Goal: Task Accomplishment & Management: Use online tool/utility

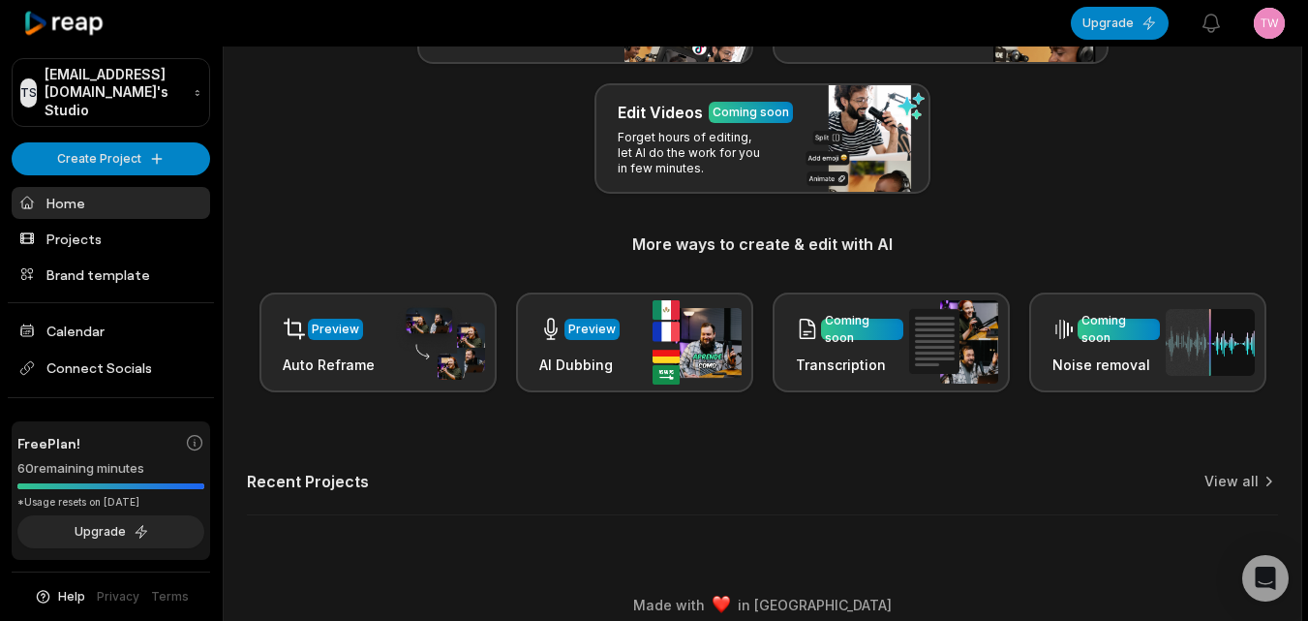
scroll to position [222, 0]
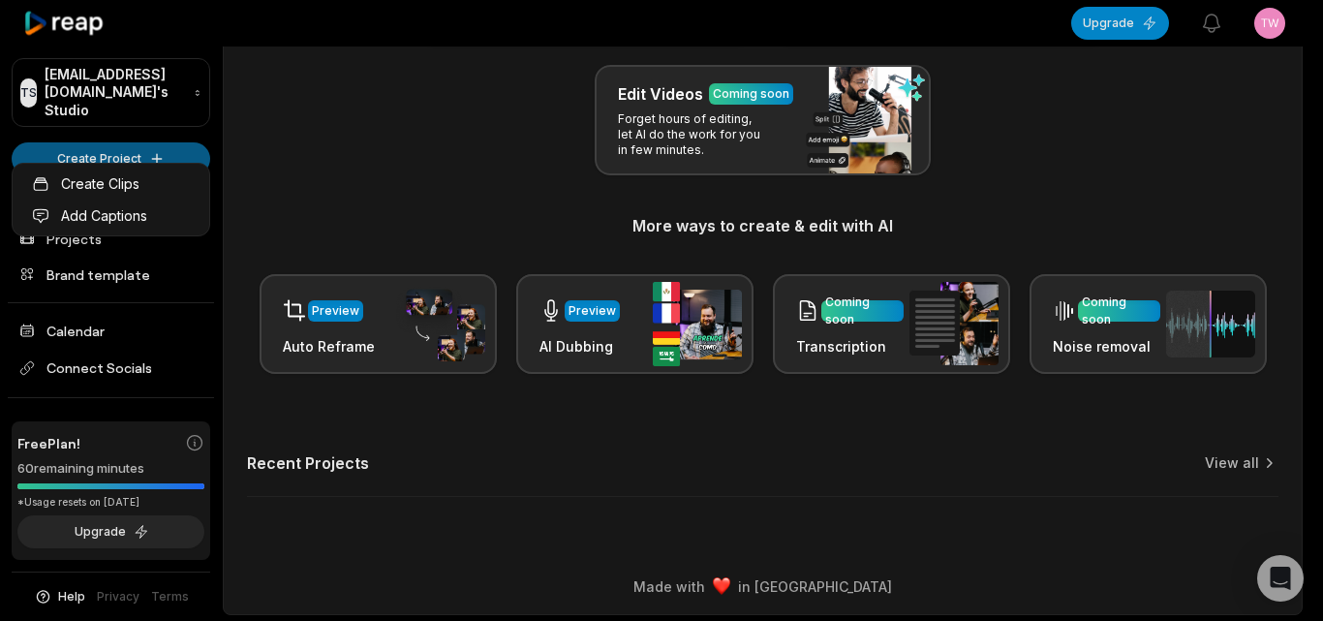
click at [110, 148] on html "TS [EMAIL_ADDRESS][DOMAIN_NAME]'s Studio Create Project Home Projects Brand tem…" at bounding box center [661, 88] width 1323 height 621
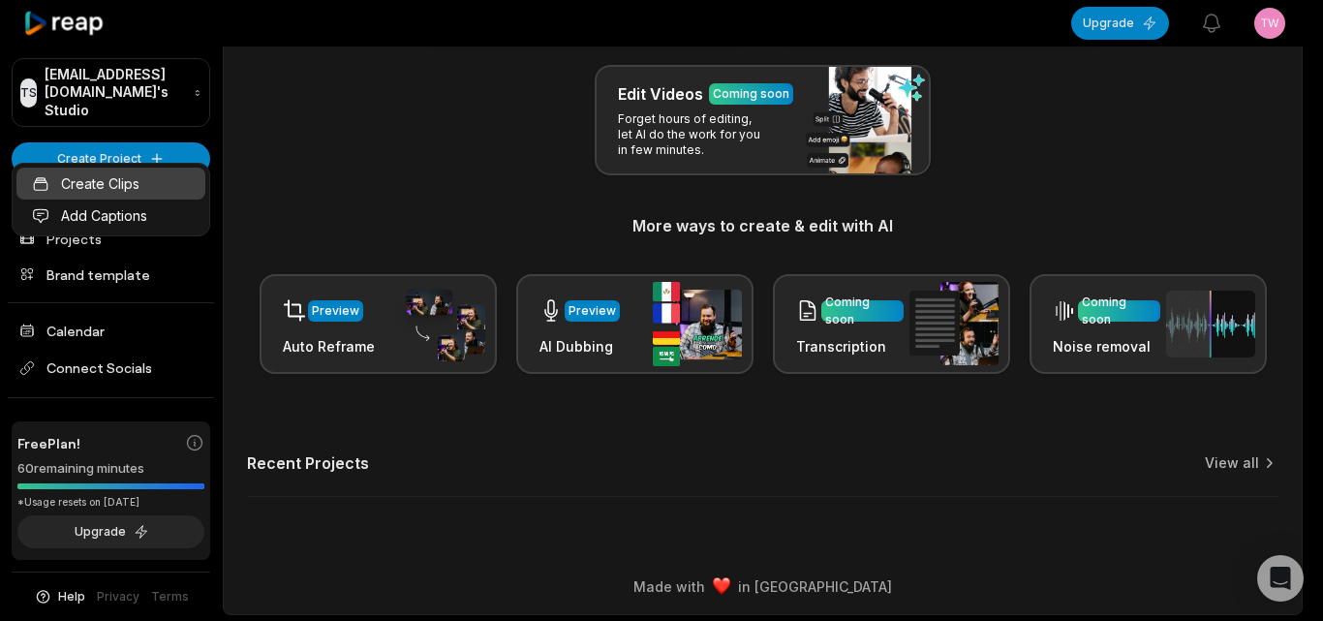
click at [199, 191] on link "Create Clips" at bounding box center [110, 184] width 189 height 32
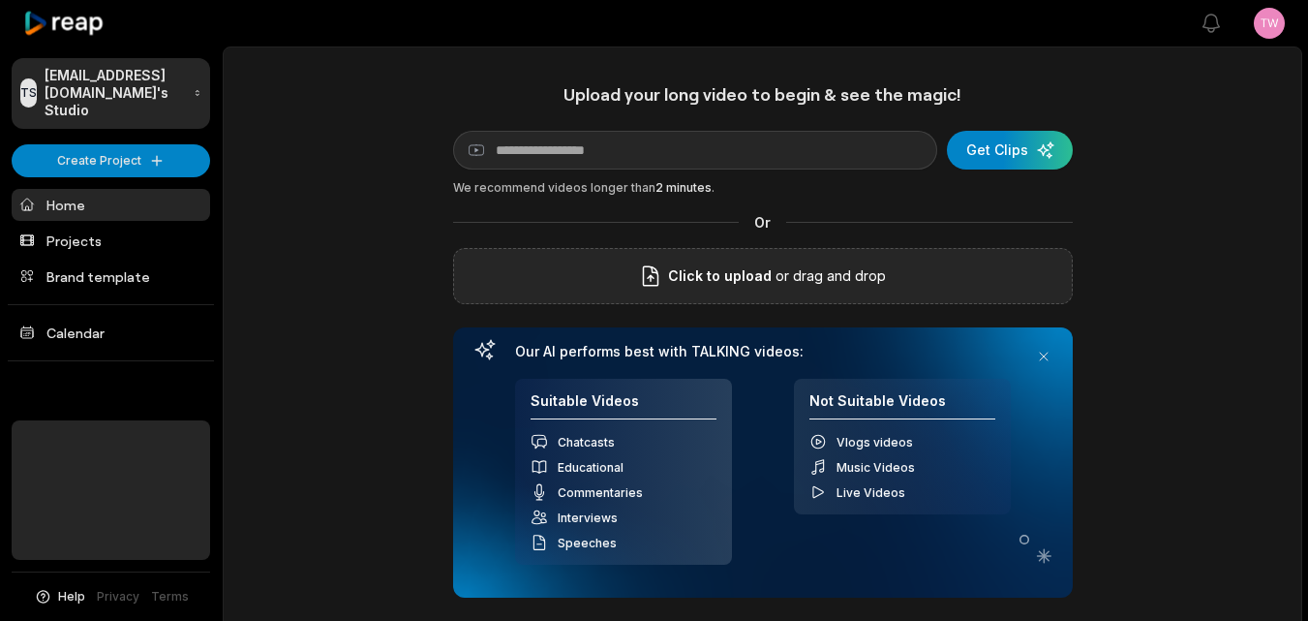
click at [621, 278] on div "Click to upload or drag and drop" at bounding box center [763, 276] width 620 height 56
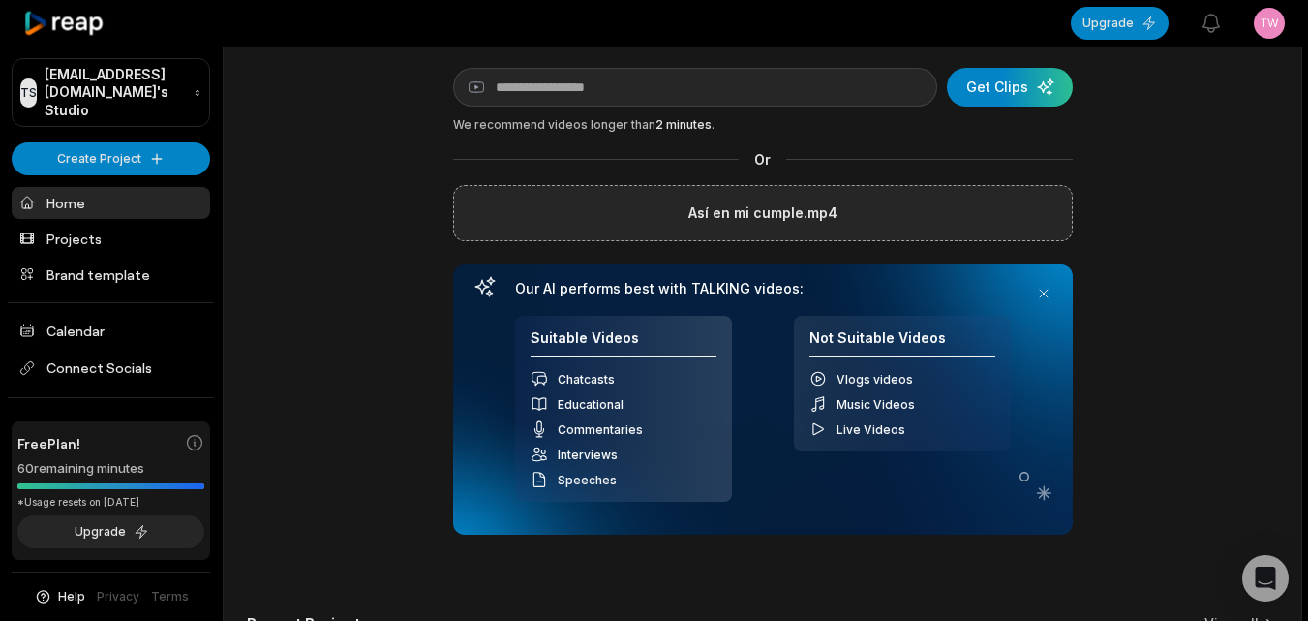
scroll to position [97, 0]
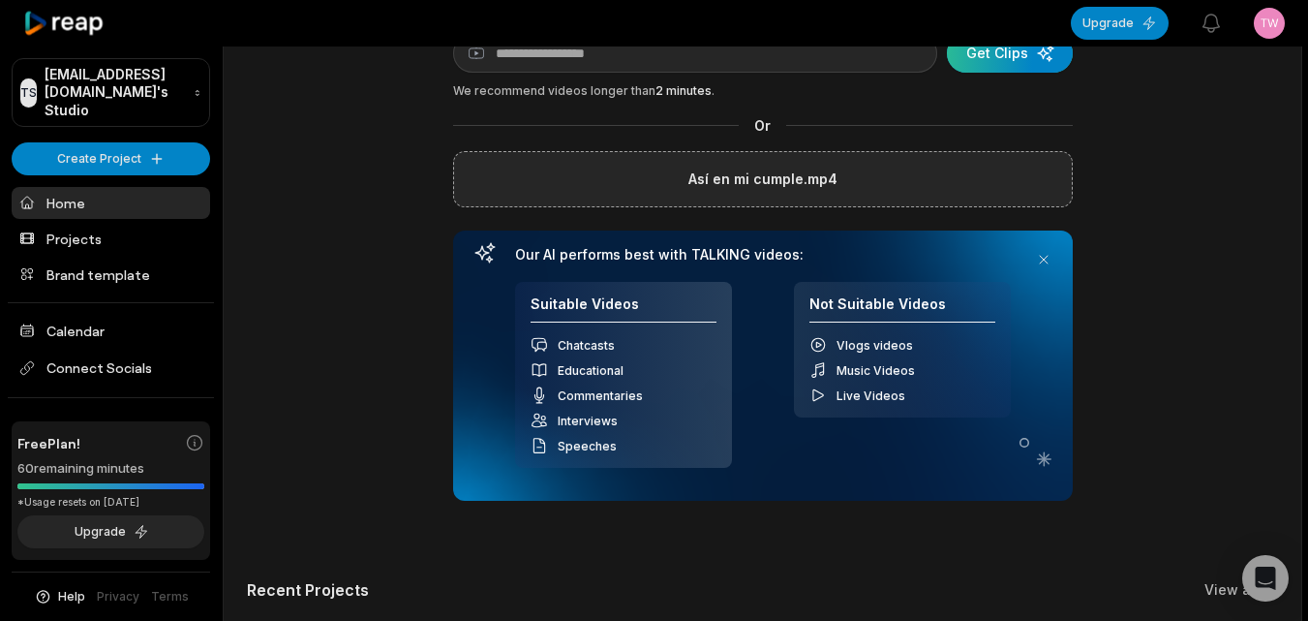
click at [980, 50] on div "submit" at bounding box center [1010, 53] width 126 height 39
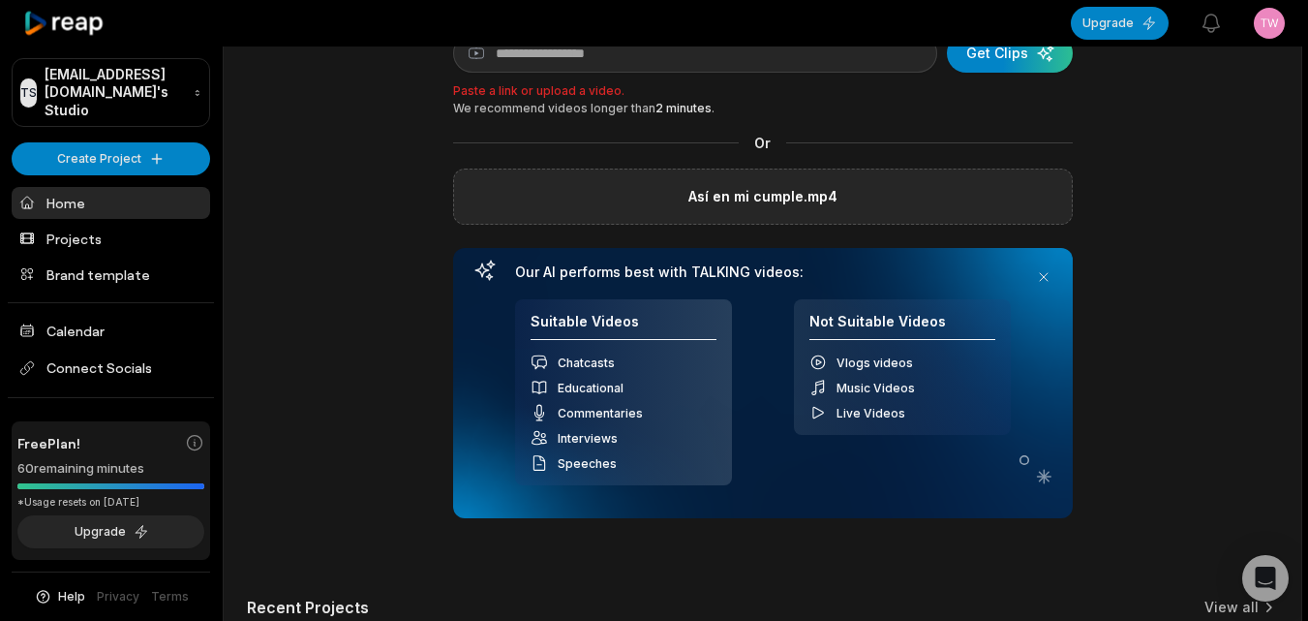
click at [817, 192] on label "Así en mi cumple.mp4" at bounding box center [762, 196] width 149 height 23
click at [0, 0] on input "Así en mi cumple.mp4" at bounding box center [0, 0] width 0 height 0
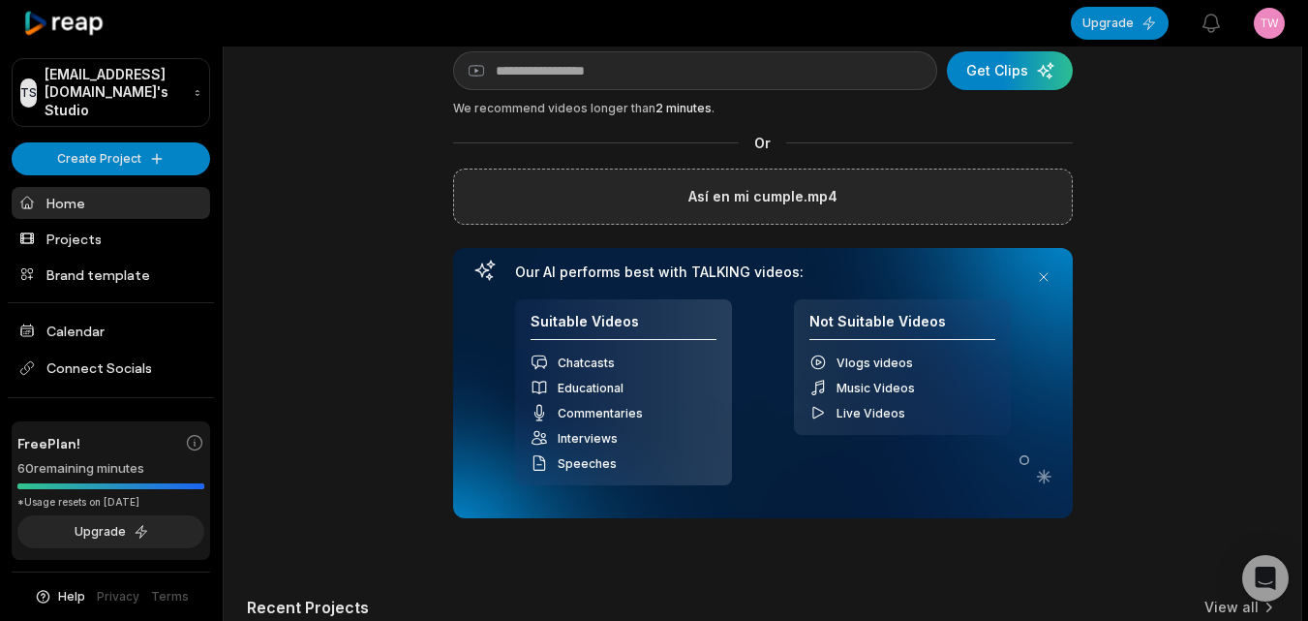
scroll to position [30, 0]
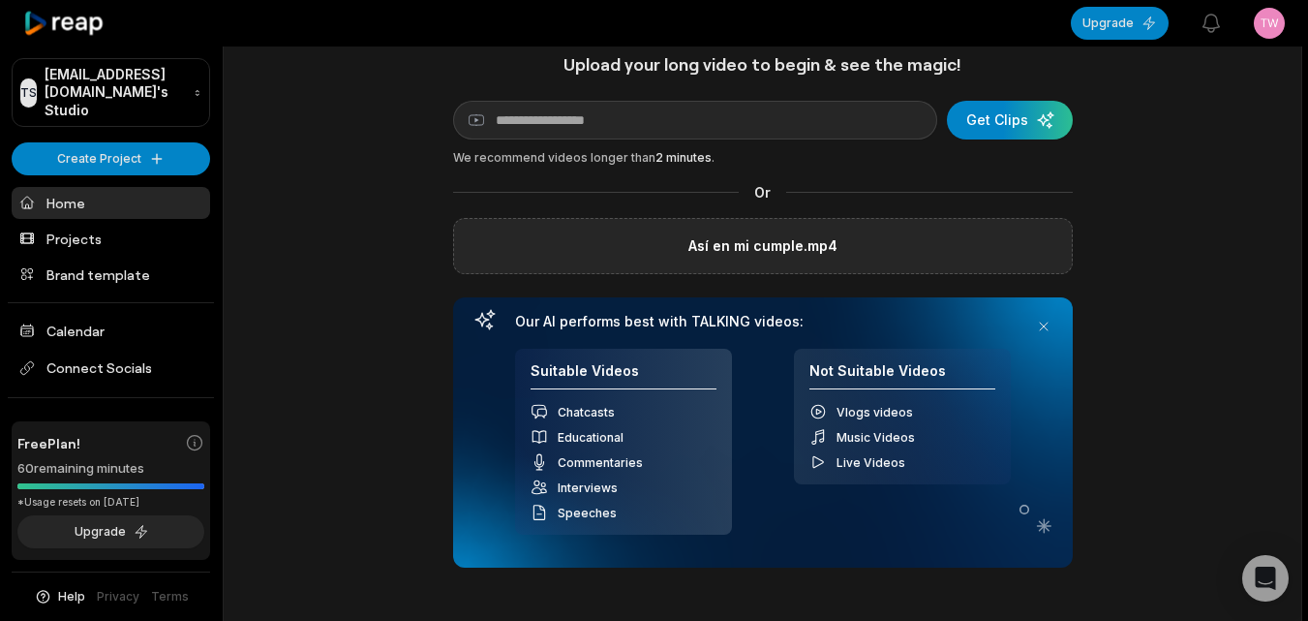
click at [861, 242] on div "Así en mi cumple.mp4" at bounding box center [763, 246] width 620 height 56
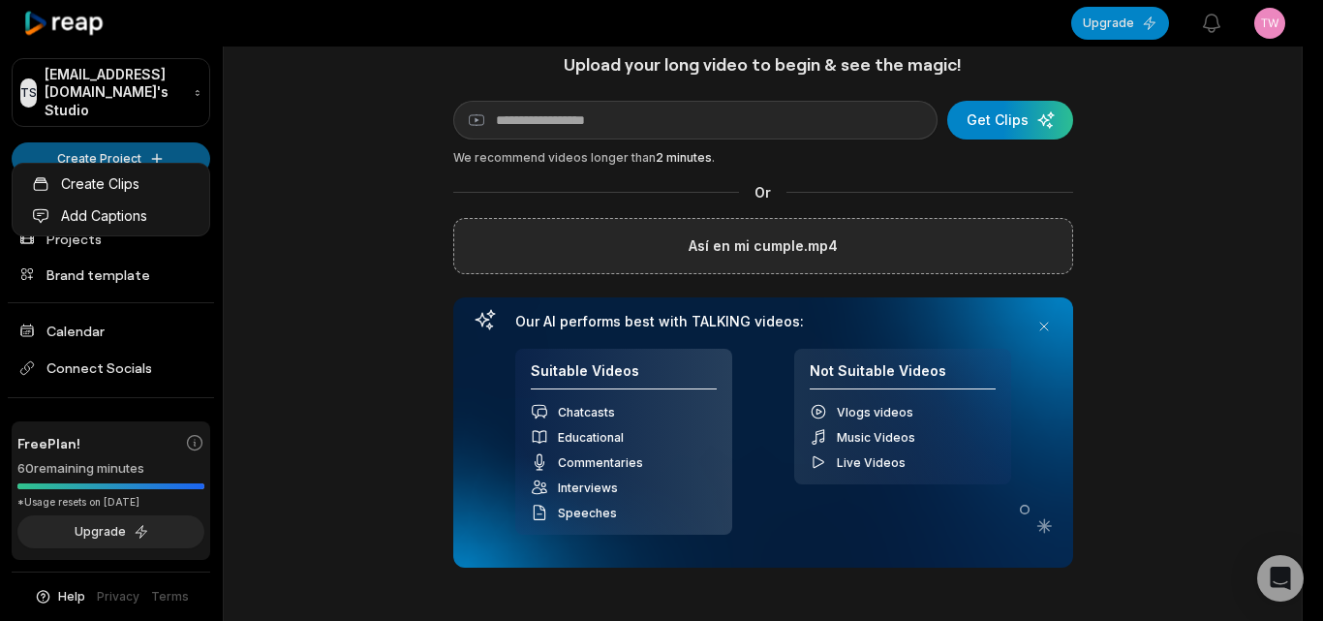
click at [157, 128] on html "TS Twizalaa@dogonoithatlienha.com's Studio Create Project Home Projects Brand t…" at bounding box center [661, 280] width 1323 height 621
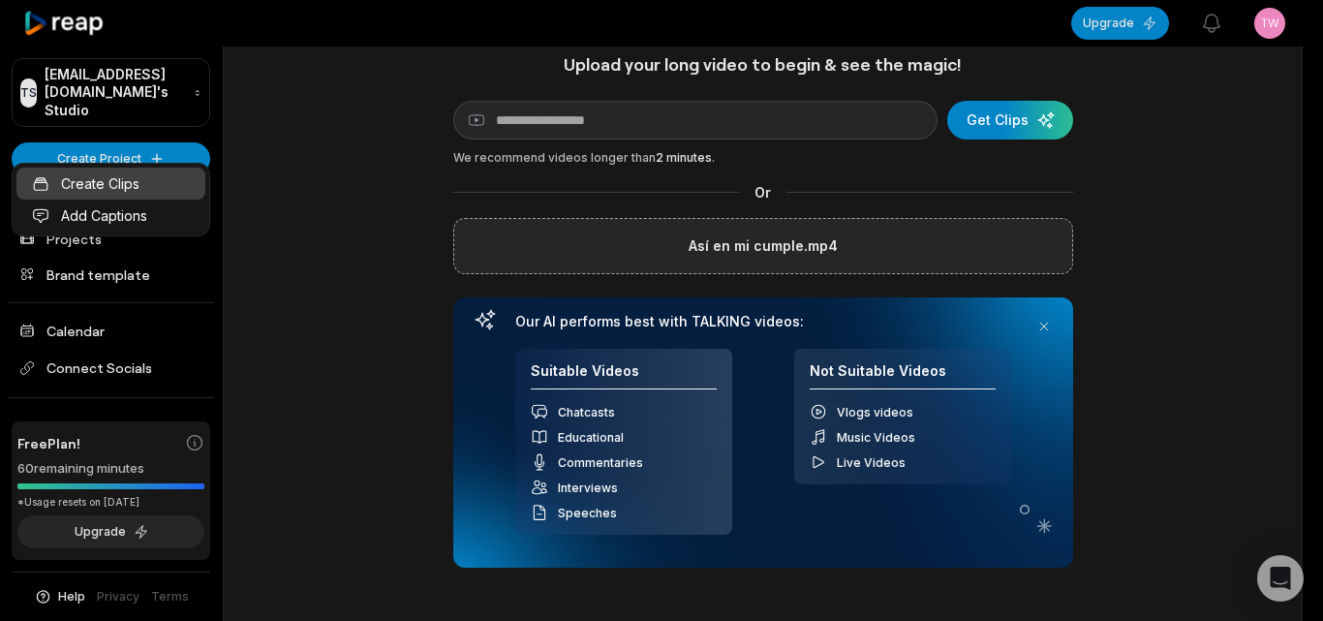
click at [156, 170] on link "Create Clips" at bounding box center [110, 184] width 189 height 32
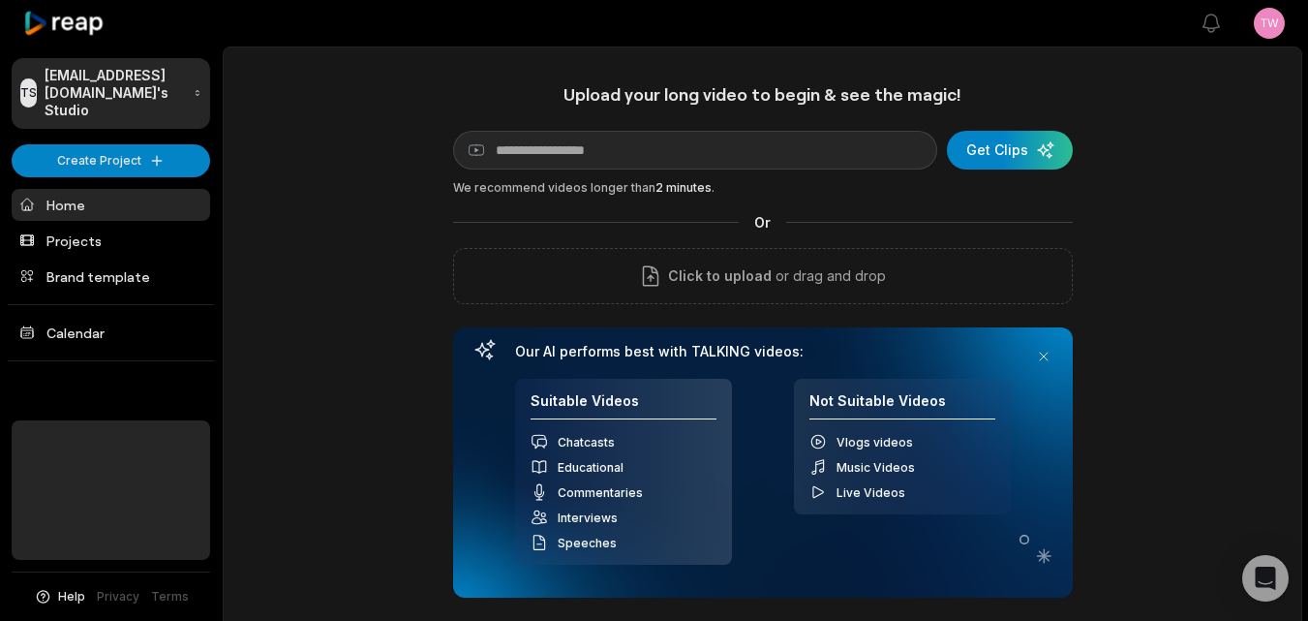
click at [823, 273] on p "or drag and drop" at bounding box center [829, 275] width 114 height 23
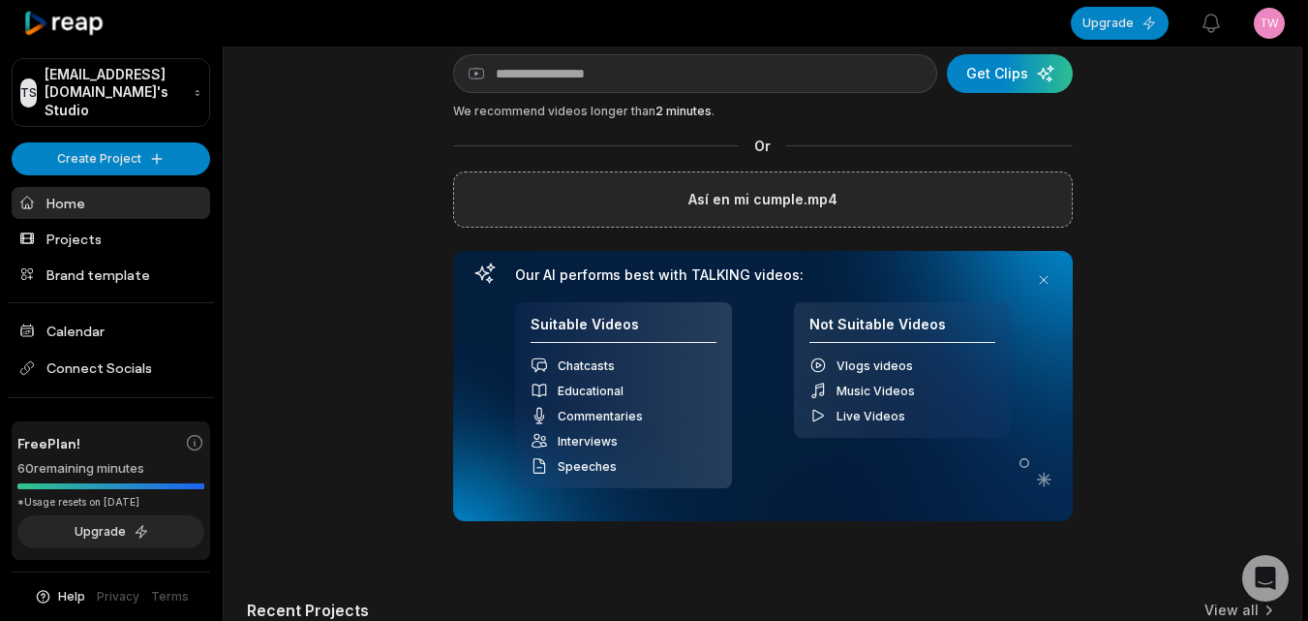
scroll to position [30, 0]
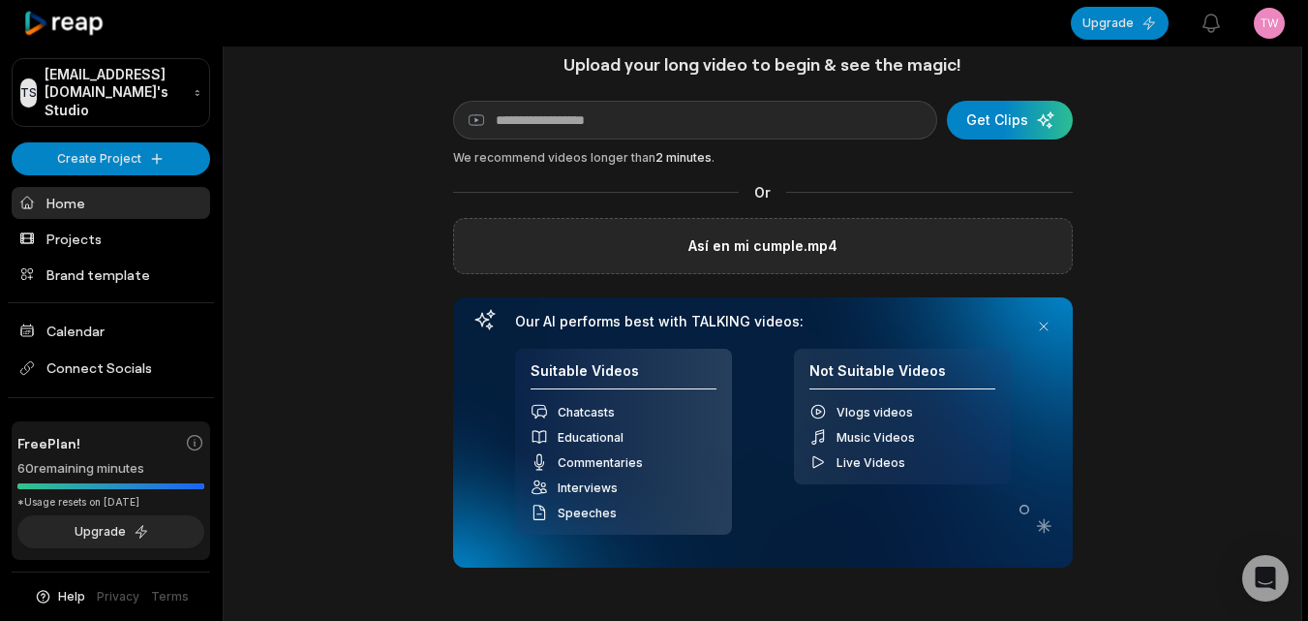
click at [827, 243] on label "Así en mi cumple.mp4" at bounding box center [762, 245] width 149 height 23
click at [0, 0] on input "Así en mi cumple.mp4" at bounding box center [0, 0] width 0 height 0
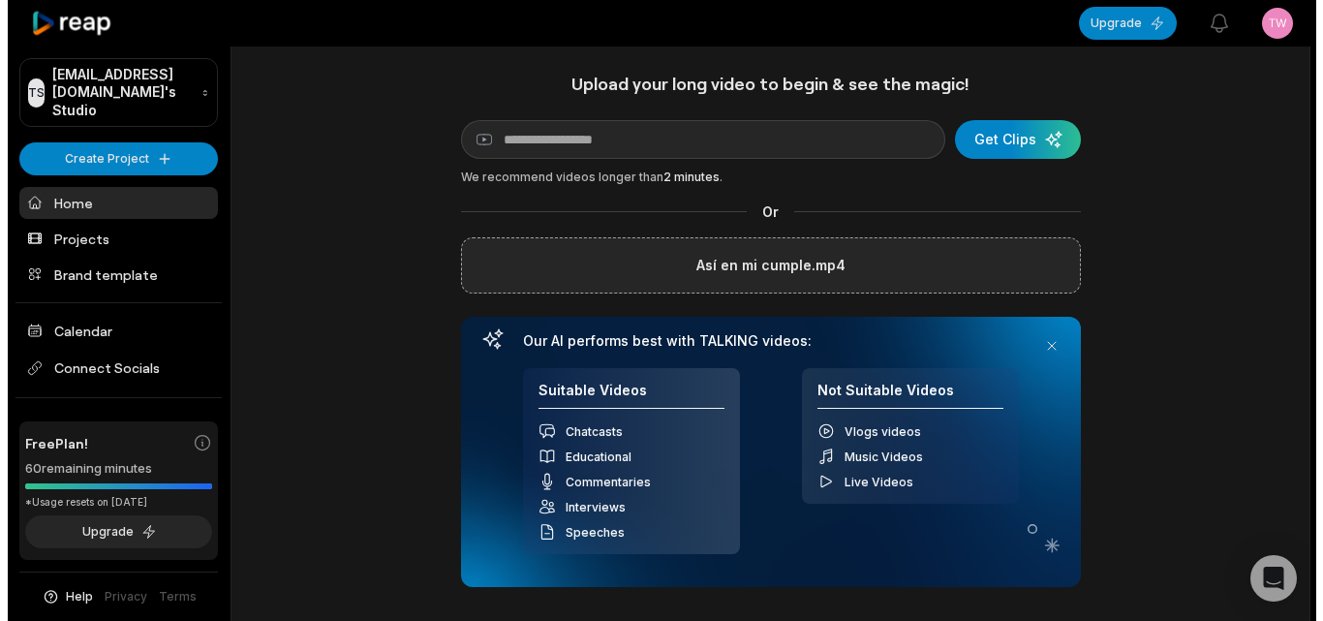
scroll to position [0, 0]
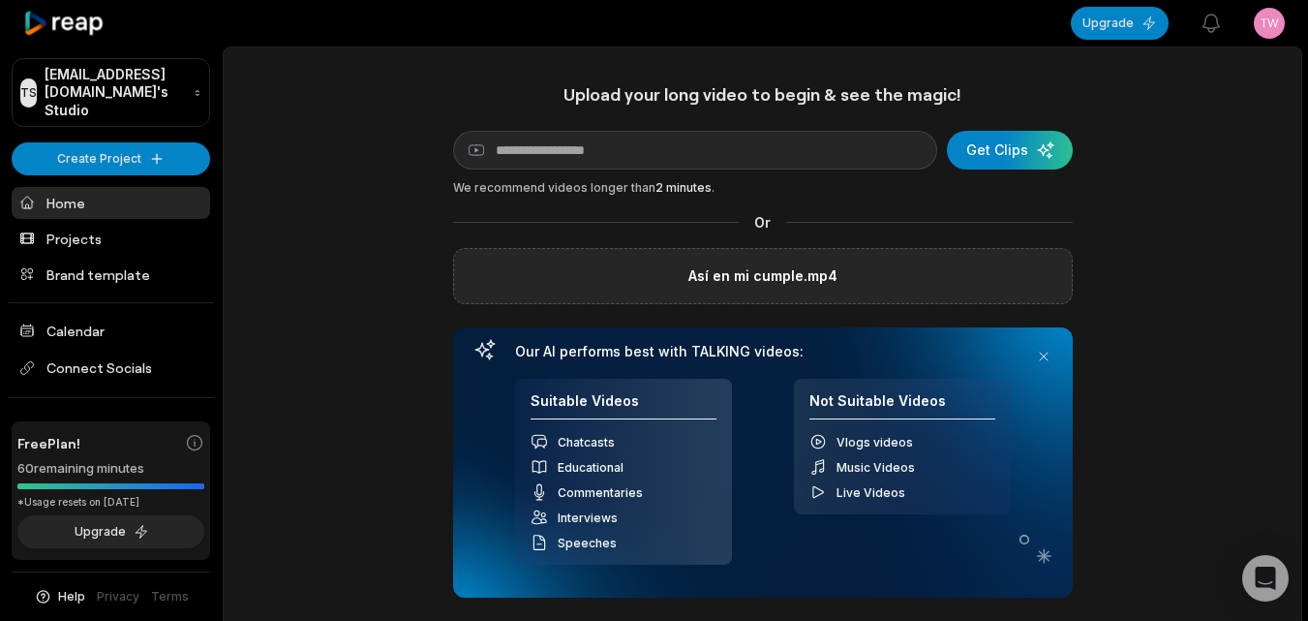
click at [865, 290] on div "Así en mi cumple.mp4" at bounding box center [763, 276] width 620 height 56
click at [1048, 352] on button at bounding box center [1043, 356] width 27 height 27
click at [637, 297] on div "Click to upload or drag and drop" at bounding box center [763, 276] width 620 height 56
click at [795, 279] on p "or drag and drop" at bounding box center [829, 275] width 114 height 23
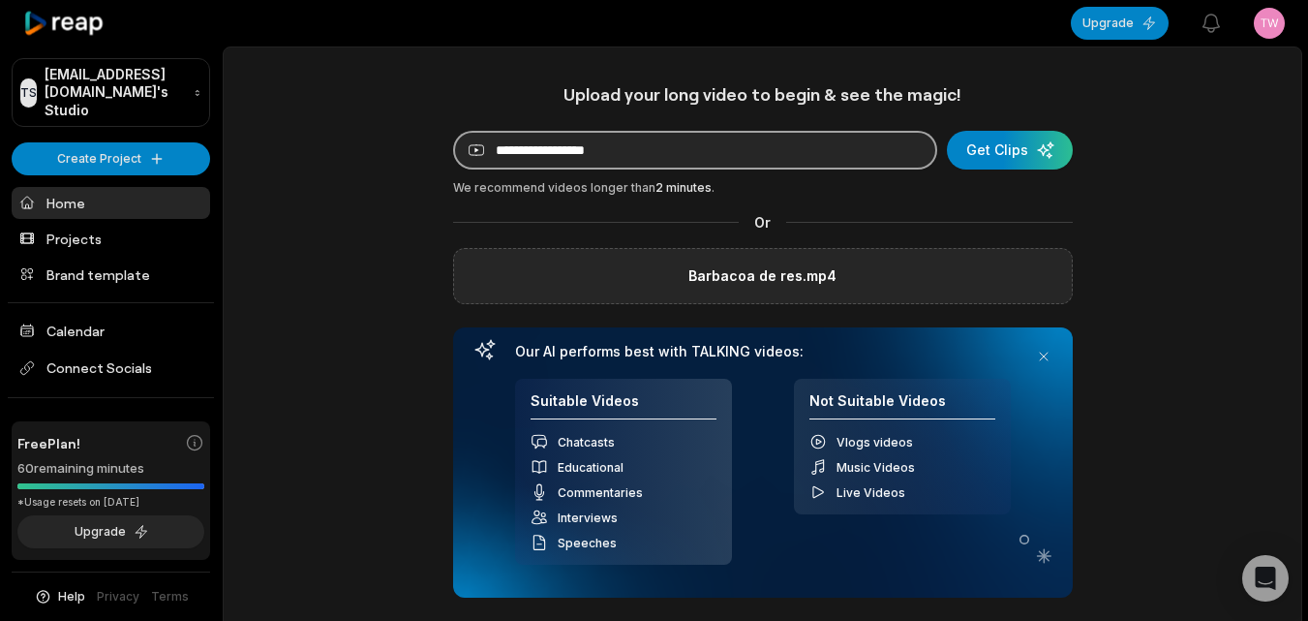
click at [476, 163] on input at bounding box center [695, 150] width 484 height 39
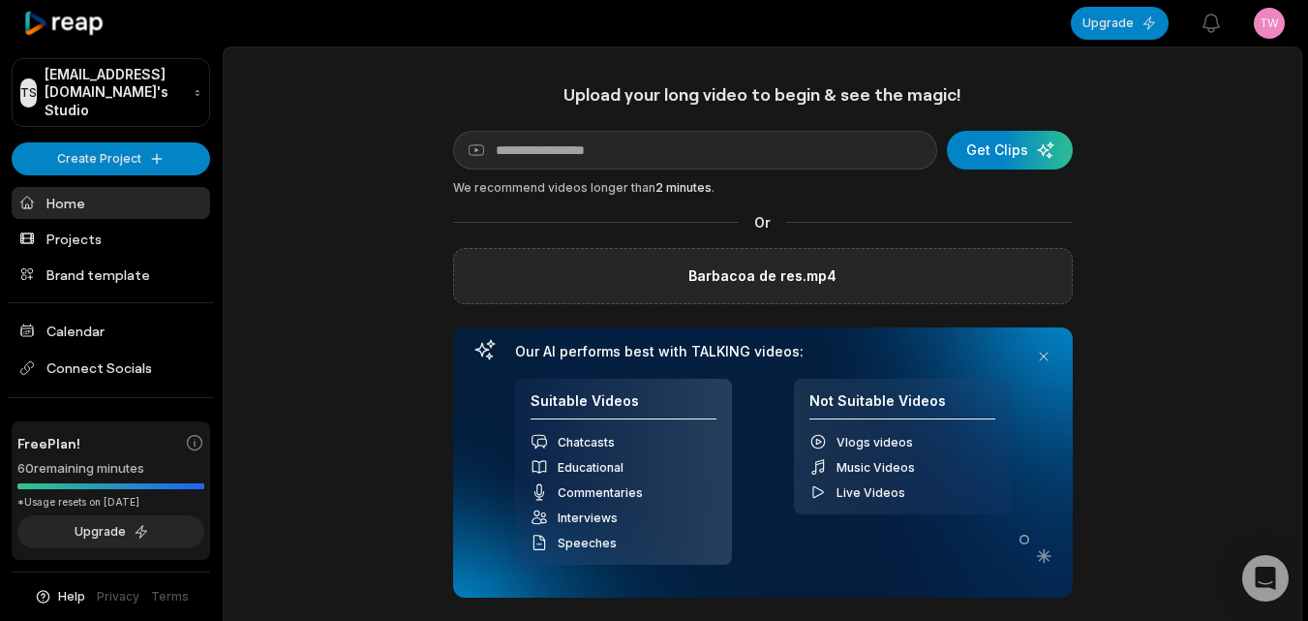
click at [974, 284] on div "Barbacoa de res.mp4" at bounding box center [763, 276] width 620 height 56
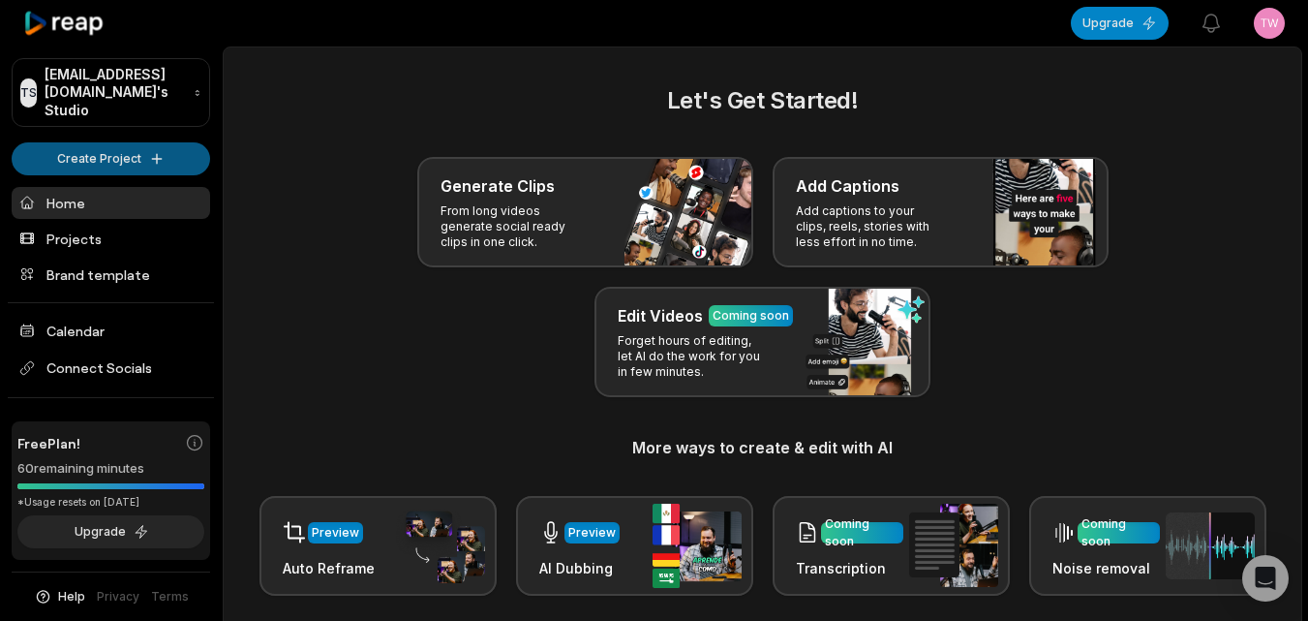
click at [101, 137] on html "TS Twizalaa@dogonoithatlienha.com's Studio Create Project Home Projects Brand t…" at bounding box center [654, 310] width 1308 height 621
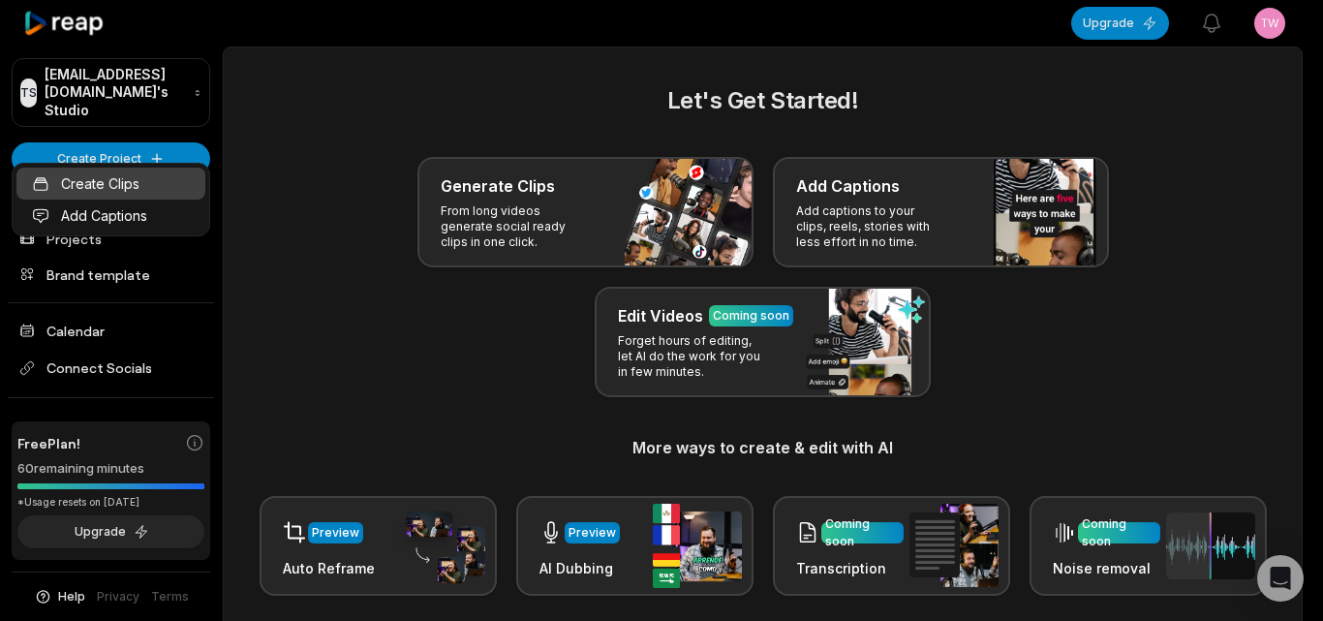
click at [138, 185] on link "Create Clips" at bounding box center [110, 184] width 189 height 32
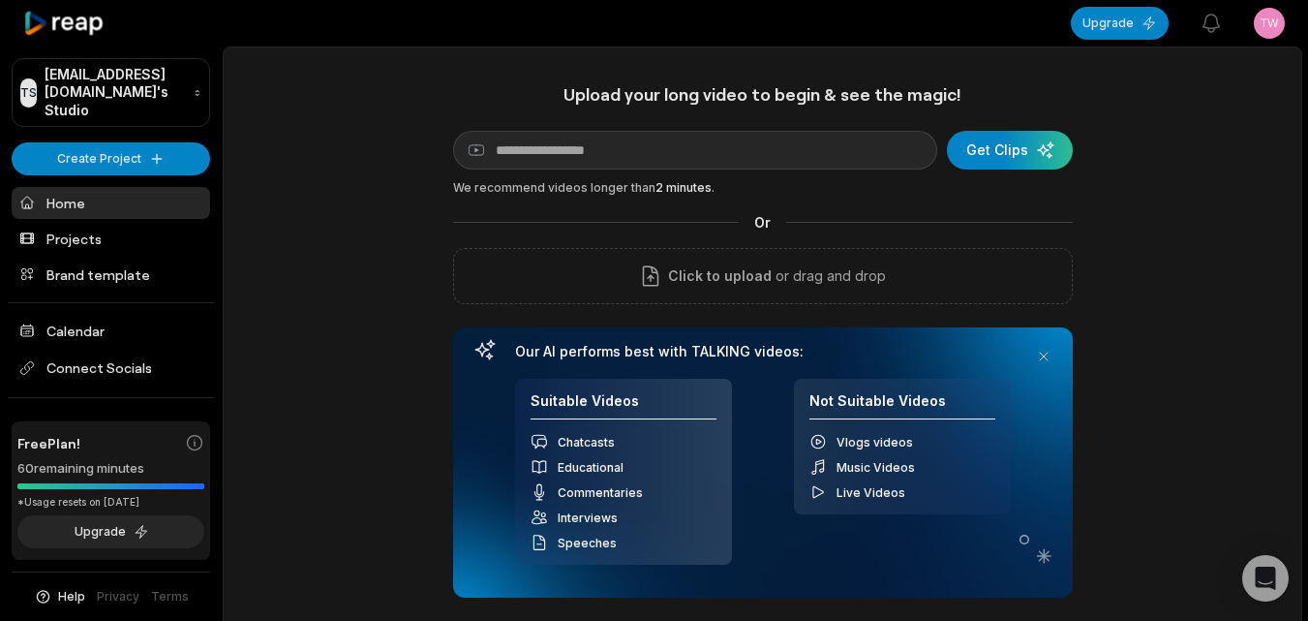
click at [532, 277] on div "Click to upload or drag and drop" at bounding box center [763, 276] width 620 height 56
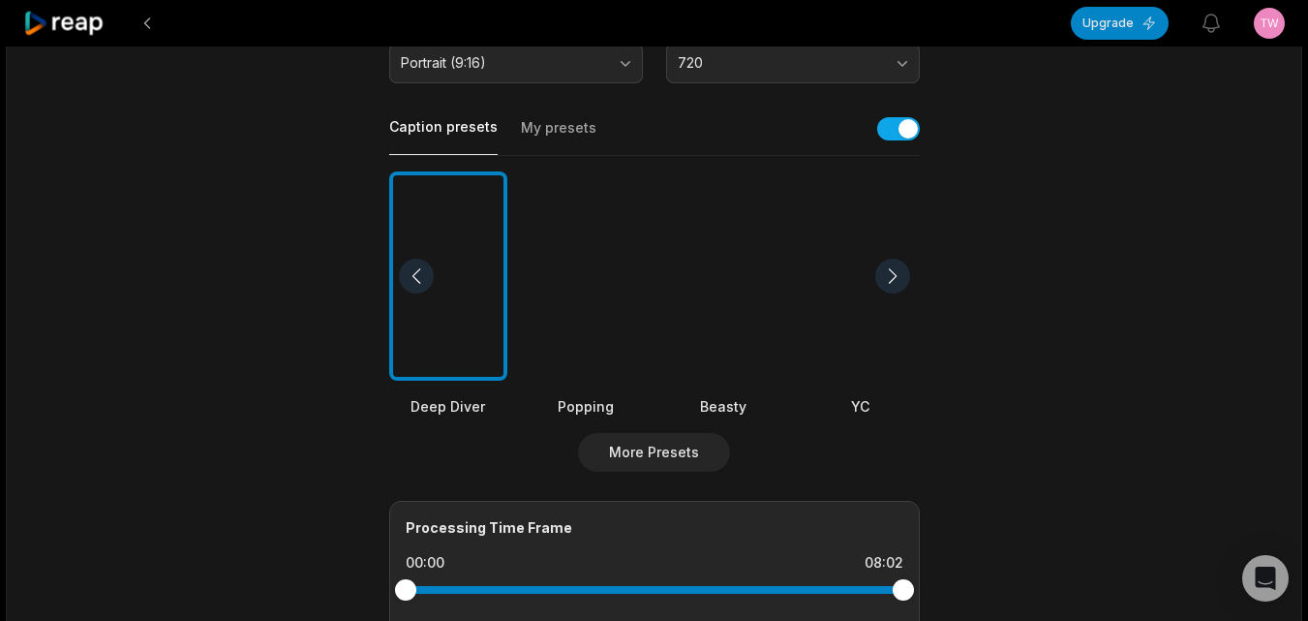
scroll to position [387, 0]
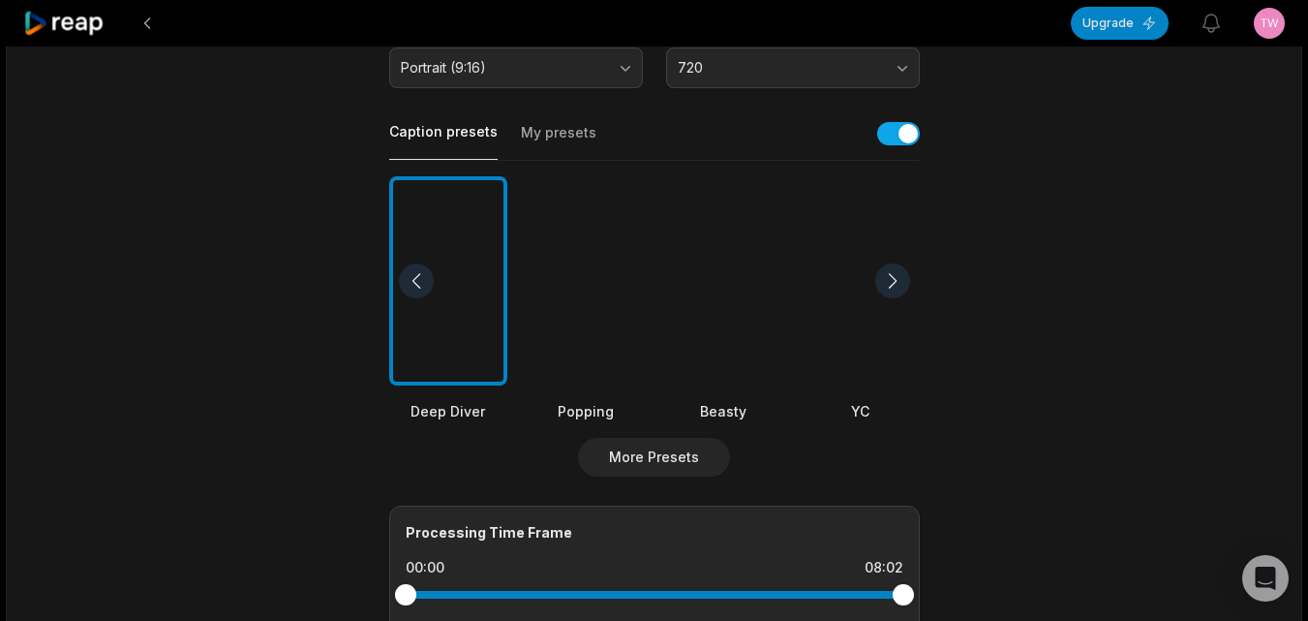
click at [741, 311] on div at bounding box center [723, 281] width 118 height 210
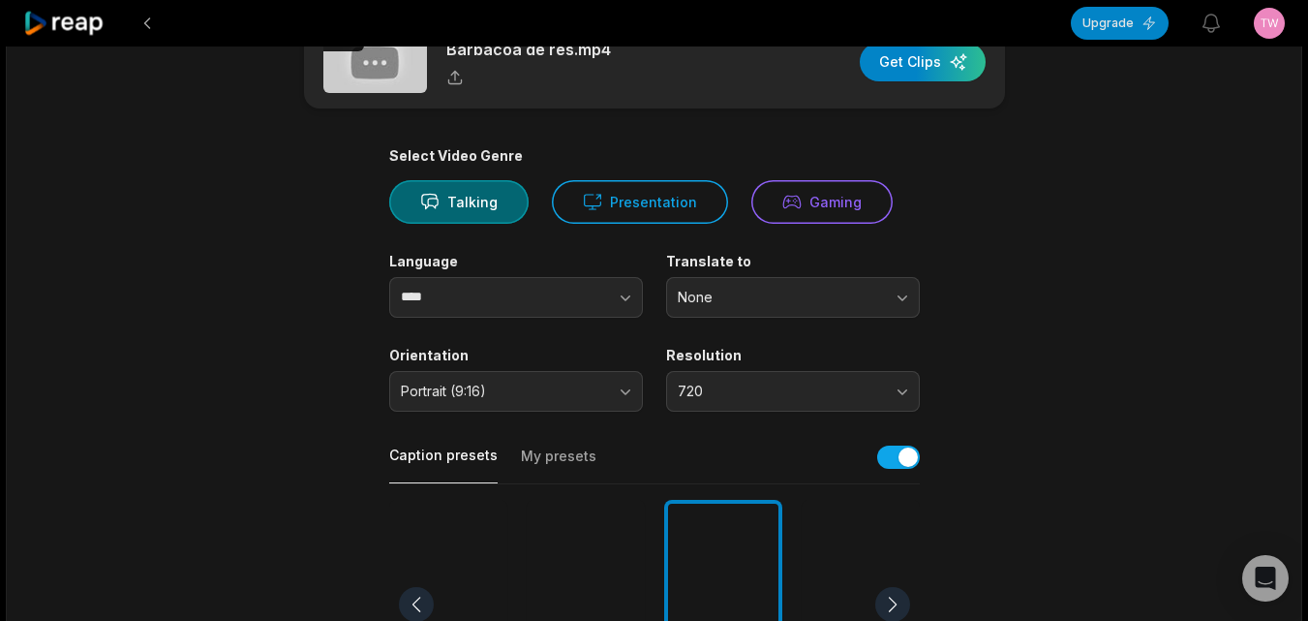
scroll to position [97, 0]
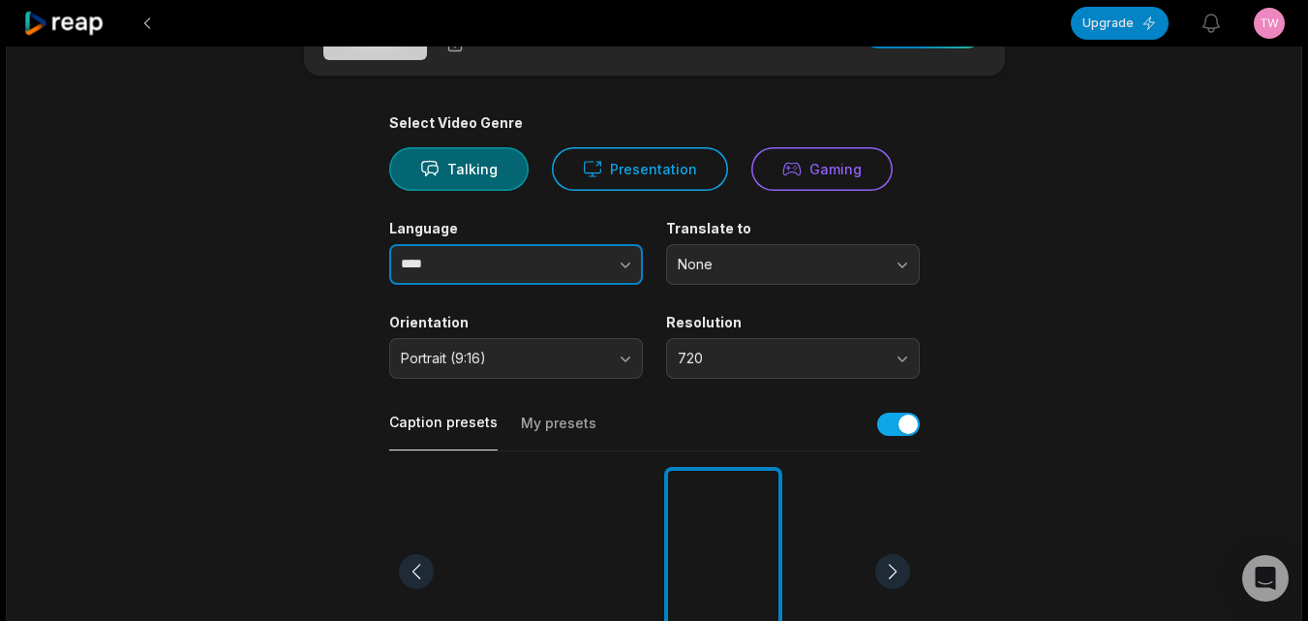
click at [624, 261] on icon "button" at bounding box center [625, 264] width 19 height 19
type input "*******"
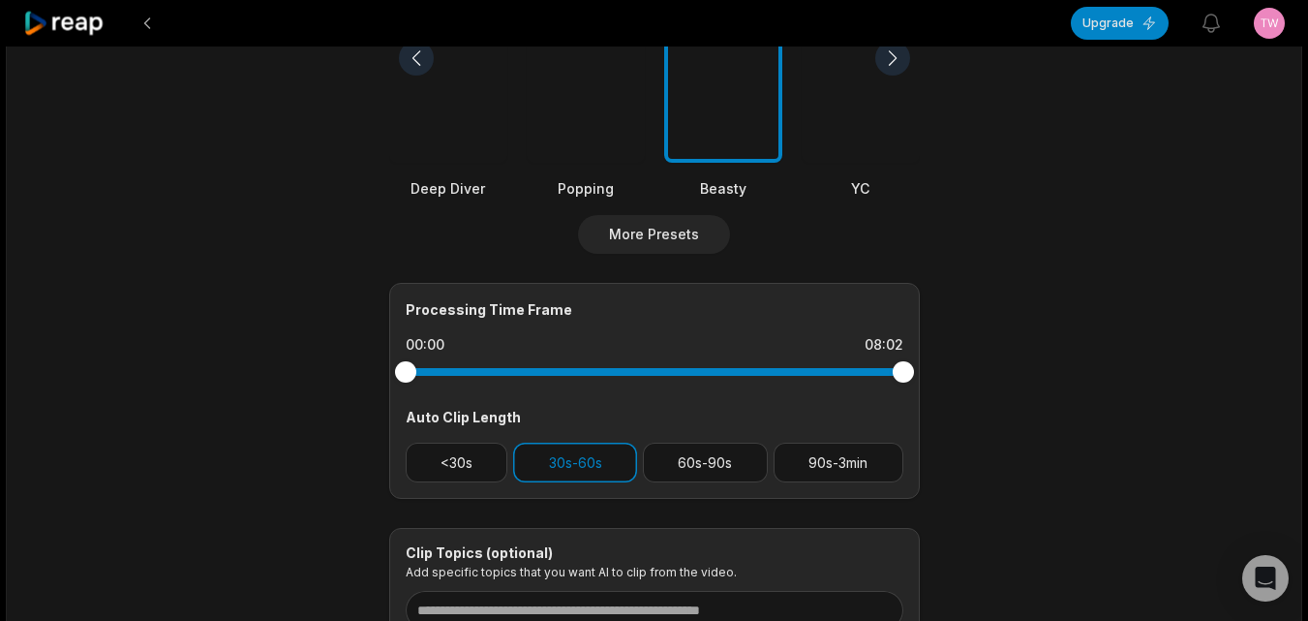
scroll to position [678, 0]
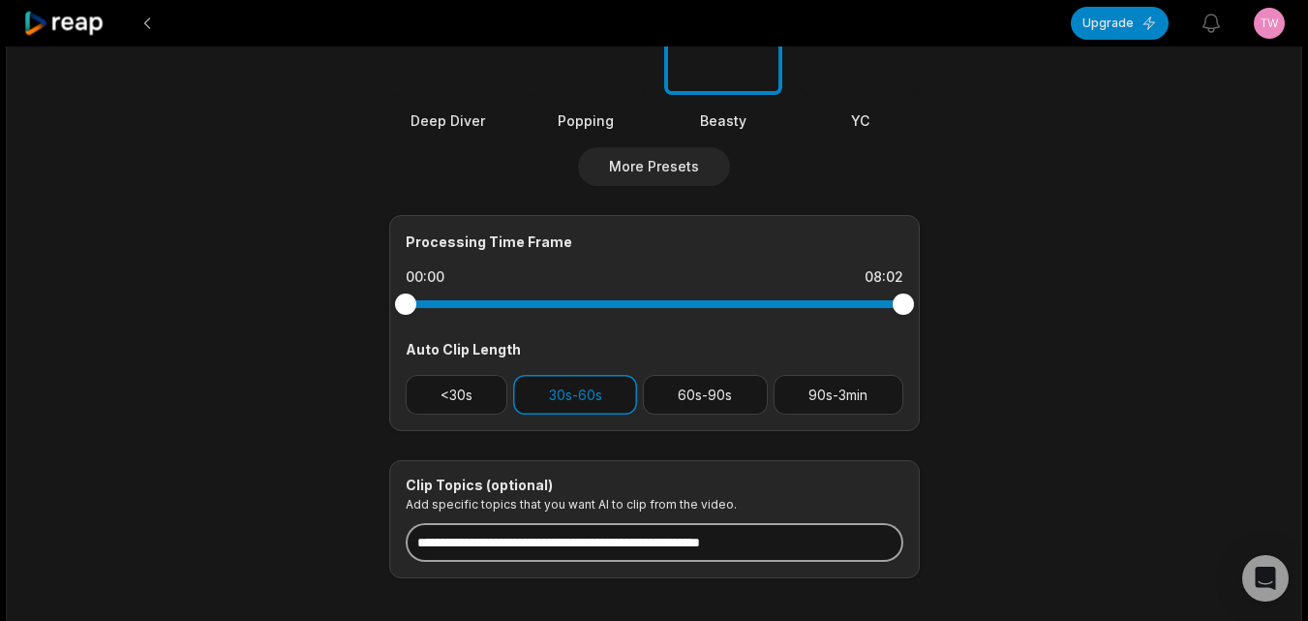
click at [687, 548] on input at bounding box center [655, 542] width 498 height 39
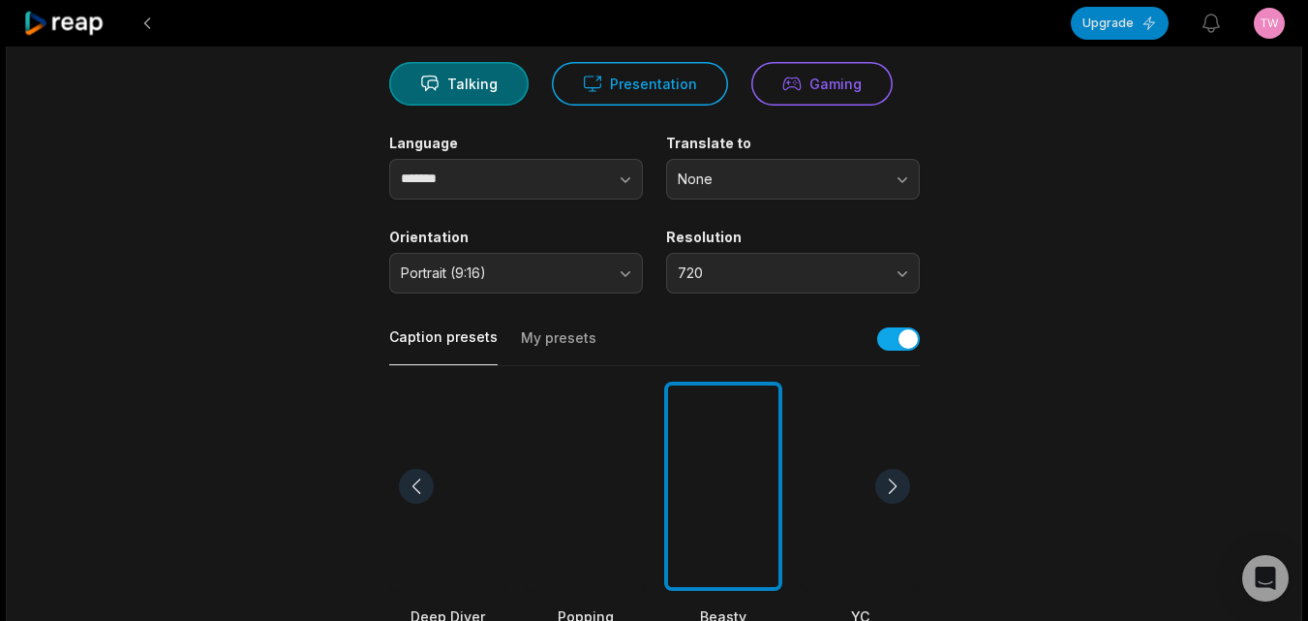
scroll to position [0, 0]
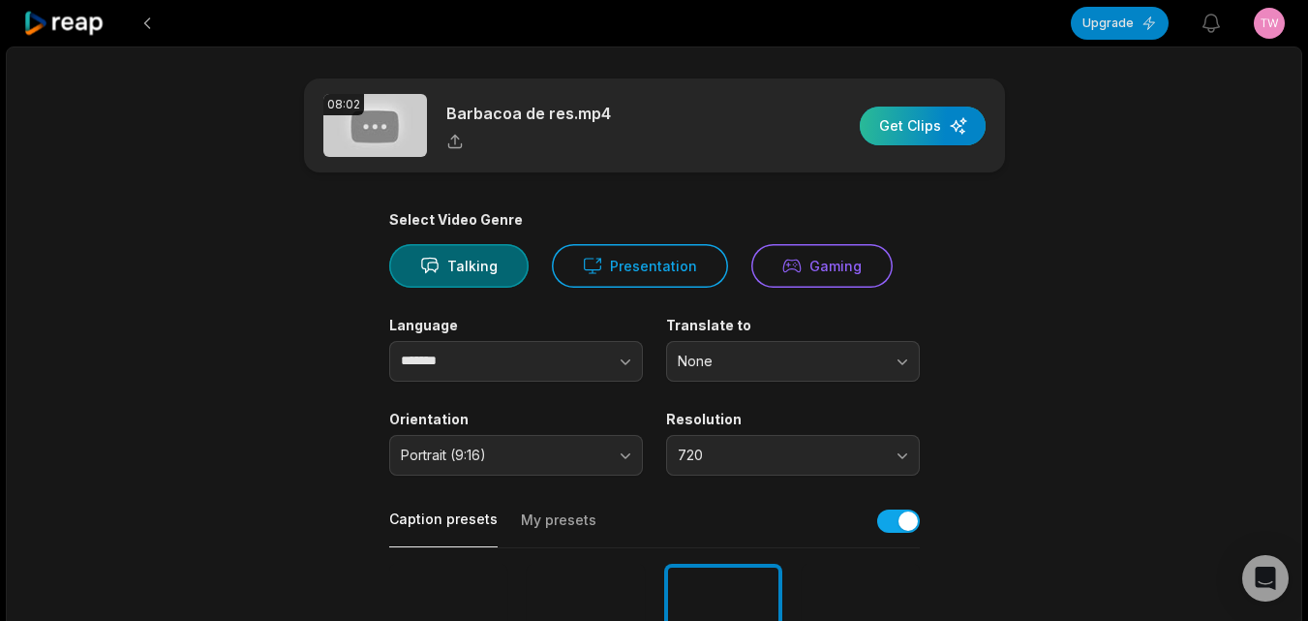
type input "**********"
click at [927, 123] on div "button" at bounding box center [923, 126] width 126 height 39
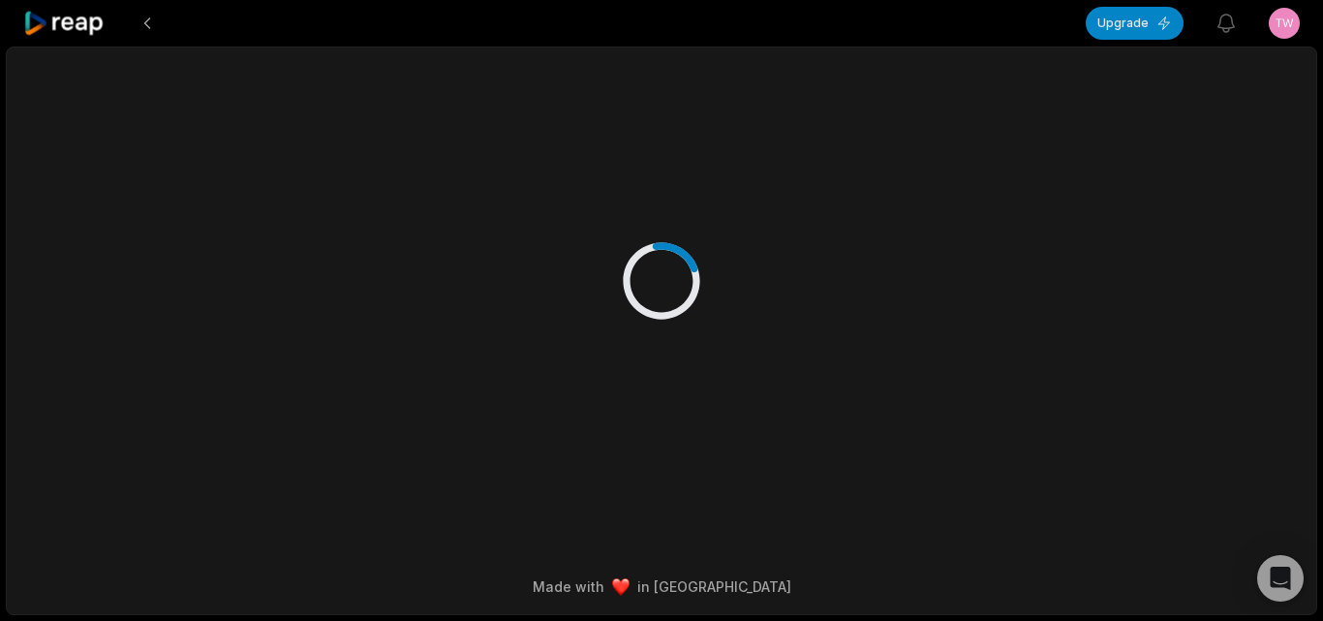
click at [65, 2] on div at bounding box center [64, 23] width 83 height 46
click at [65, 17] on icon at bounding box center [64, 24] width 82 height 26
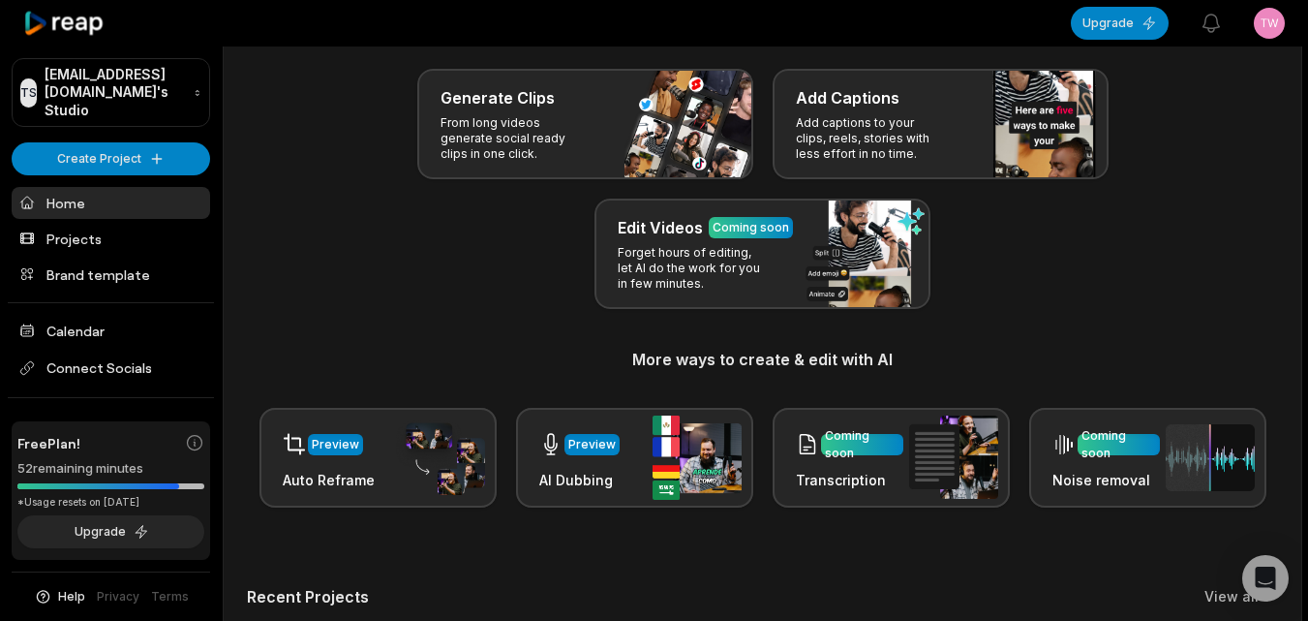
scroll to position [475, 0]
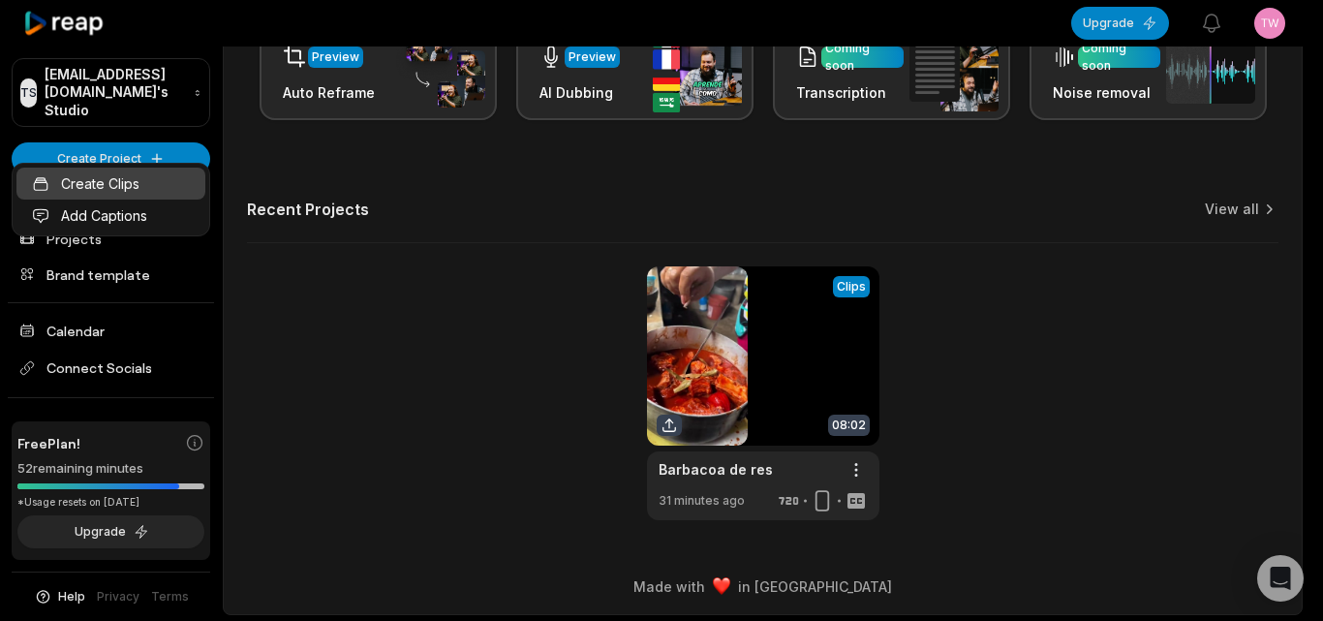
click at [174, 193] on link "Create Clips" at bounding box center [110, 184] width 189 height 32
